Goal: Information Seeking & Learning: Learn about a topic

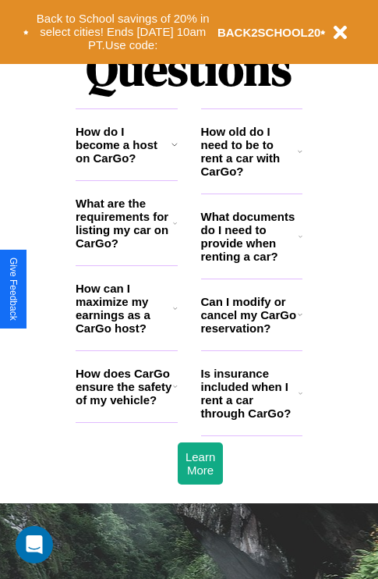
scroll to position [1891, 0]
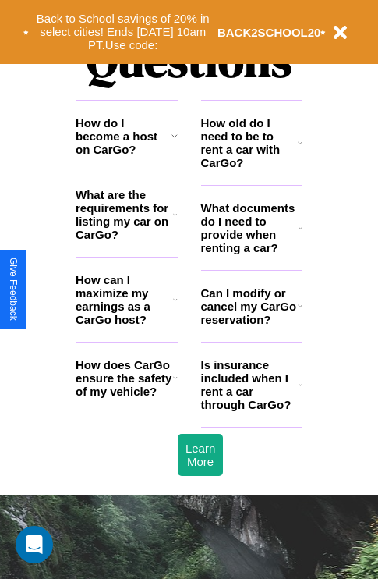
click at [126, 240] on h3 "What are the requirements for listing my car on CarGo?" at bounding box center [125, 214] width 98 height 53
click at [126, 325] on h3 "How can I maximize my earnings as a CarGo host?" at bounding box center [125, 299] width 98 height 53
click at [300, 149] on icon at bounding box center [300, 143] width 5 height 12
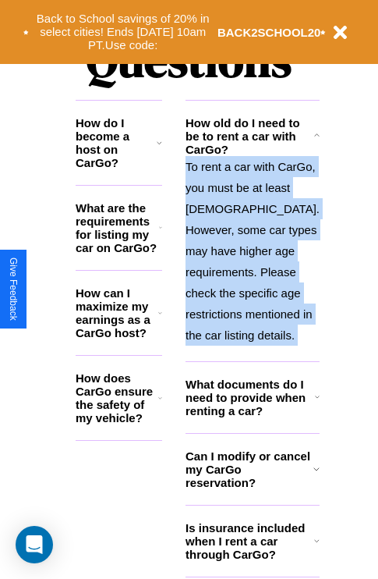
click at [251, 304] on p "To rent a car with CarGo, you must be at least [DEMOGRAPHIC_DATA]. However, som…" at bounding box center [253, 251] width 134 height 190
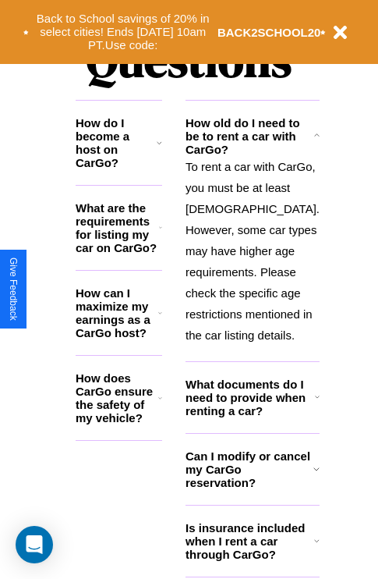
click at [126, 403] on h3 "How does CarGo ensure the safety of my vehicle?" at bounding box center [117, 397] width 83 height 53
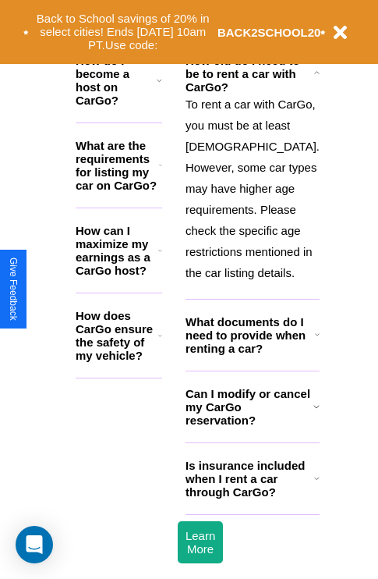
click at [251, 427] on h3 "Can I modify or cancel my CarGo reservation?" at bounding box center [250, 407] width 128 height 40
click at [126, 98] on h3 "How do I become a host on CarGo?" at bounding box center [116, 80] width 81 height 53
